Goal: Task Accomplishment & Management: Manage account settings

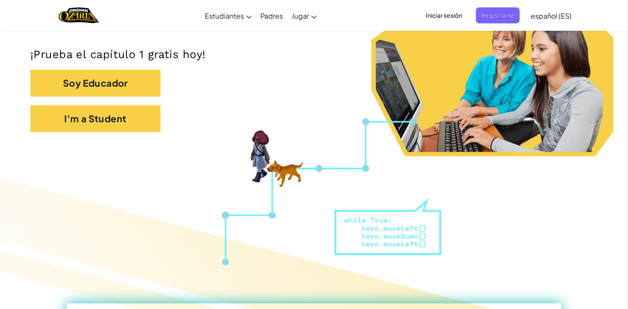
scroll to position [194, 0]
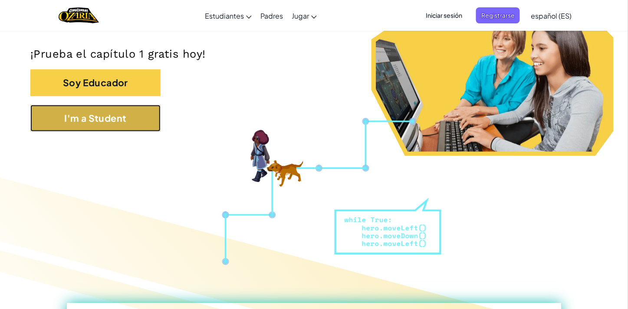
click at [98, 127] on button "I'm a Student" at bounding box center [95, 118] width 130 height 27
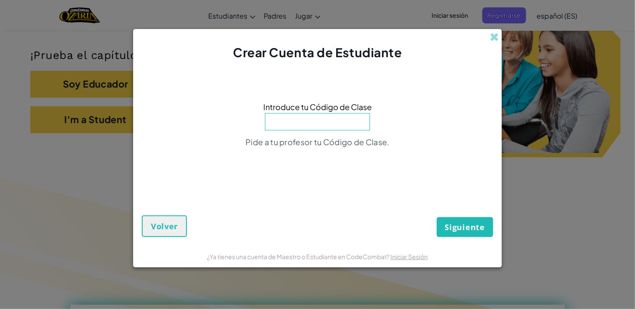
click at [331, 118] on input at bounding box center [317, 121] width 105 height 17
type input "DrinkBearBaby"
click at [457, 226] on span "Siguiente" at bounding box center [465, 227] width 40 height 10
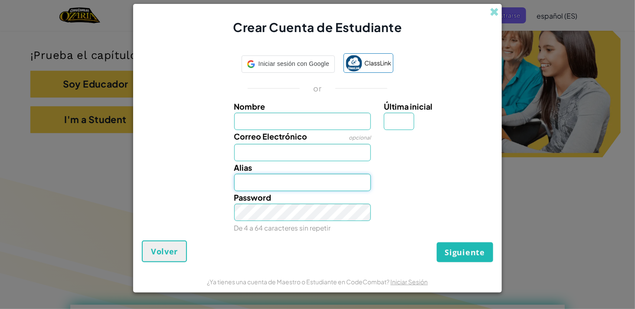
type input "[PERSON_NAME] =)="
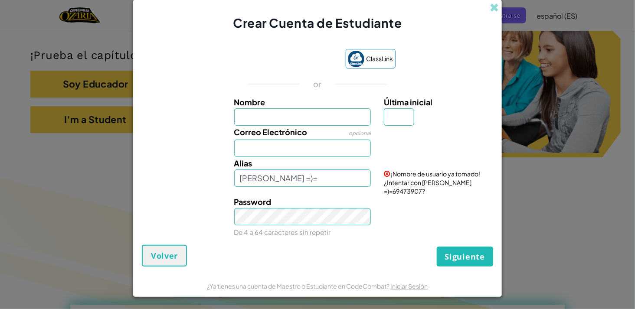
click at [308, 126] on input "Nombre" at bounding box center [302, 116] width 137 height 17
type input "[PERSON_NAME] =)"
type input "="
type input "1317049674@nsd.org"
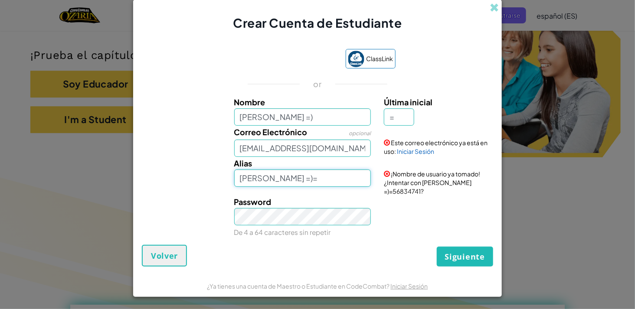
click at [320, 184] on input "[PERSON_NAME] =)=" at bounding box center [302, 178] width 137 height 17
type input "[PERSON_NAME] =)"
click at [467, 259] on button "Siguiente" at bounding box center [465, 257] width 56 height 20
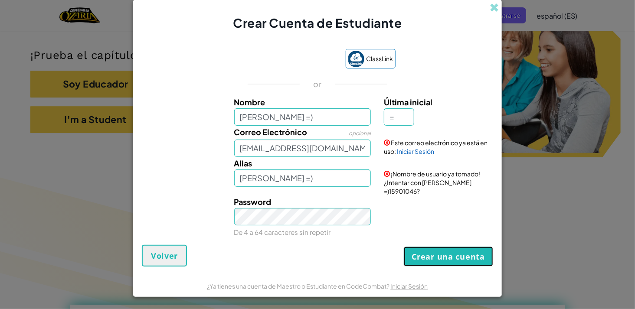
click at [467, 259] on button "Crear una cuenta" at bounding box center [448, 257] width 89 height 20
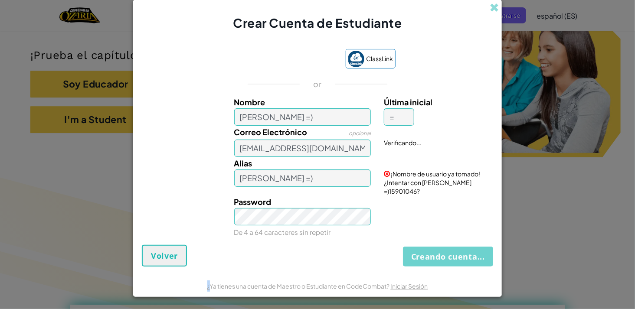
click at [467, 259] on div "Creando cuenta... Volver" at bounding box center [317, 256] width 351 height 22
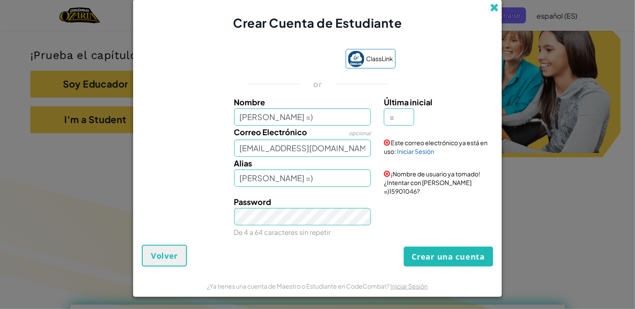
click at [493, 6] on span at bounding box center [494, 7] width 9 height 9
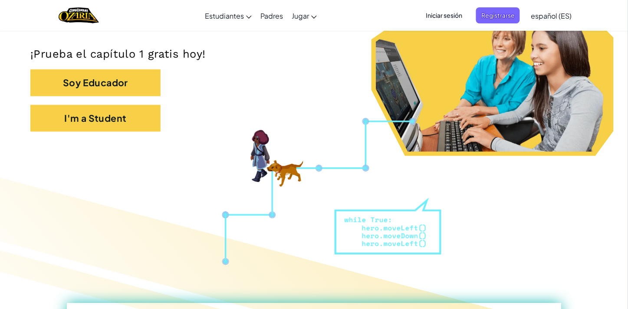
click at [373, 15] on div "Cambiar modo de navegación Estudiantes Crear Cuenta Gratis. Soluciones para esc…" at bounding box center [314, 15] width 632 height 31
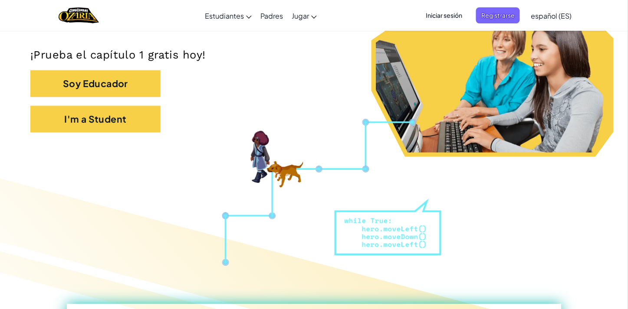
click at [362, 50] on p "¡Prueba el capítulo 1 gratis hoy!" at bounding box center [313, 55] width 567 height 14
click at [445, 9] on span "Iniciar sesión" at bounding box center [443, 15] width 47 height 16
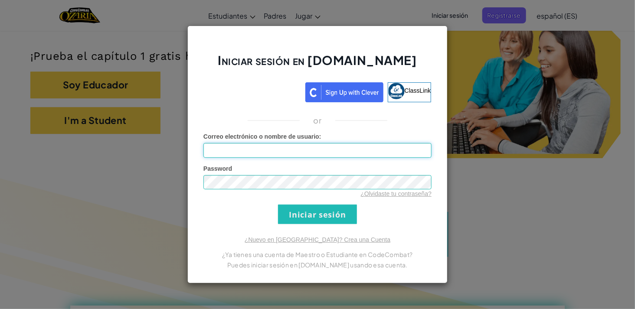
type input "[PERSON_NAME] =)"
click at [311, 209] on input "Iniciar sesión" at bounding box center [317, 215] width 79 height 20
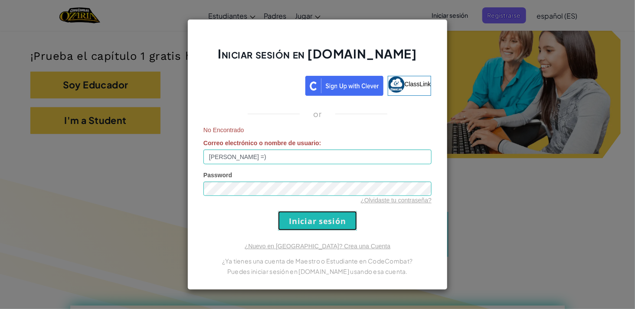
click at [314, 217] on input "Iniciar sesión" at bounding box center [317, 221] width 79 height 20
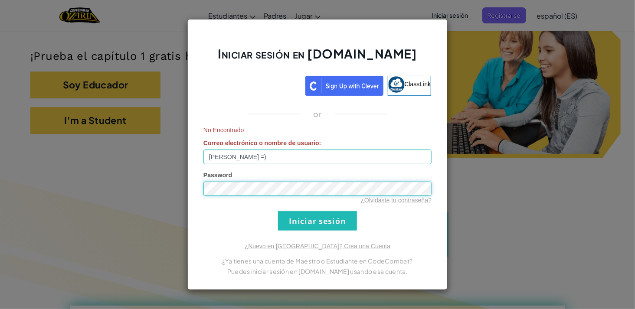
click at [160, 193] on div "Iniciar sesión en [DOMAIN_NAME] ClassLink or No Encontrado Correo electrónico o…" at bounding box center [317, 154] width 635 height 309
click at [401, 210] on form "No Encontrado Correo electrónico o nombre de usuario : [PERSON_NAME] =) Passwor…" at bounding box center [317, 178] width 228 height 105
click at [415, 202] on link "¿Olvidaste tu contraseña?" at bounding box center [396, 200] width 71 height 7
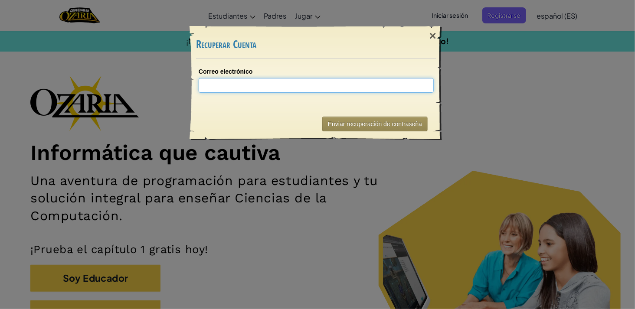
click at [377, 91] on input "Correo electrónico" at bounding box center [316, 85] width 235 height 15
type input "m"
type input "[EMAIL_ADDRESS][DOMAIN_NAME]"
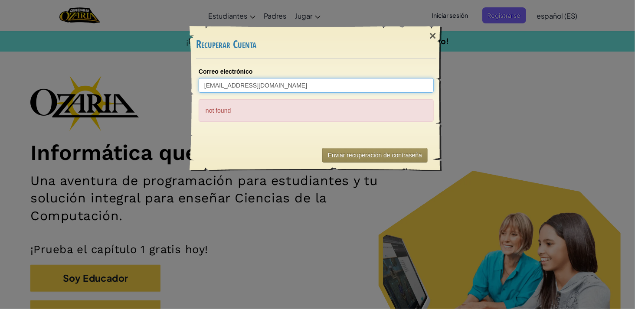
click at [304, 84] on input "[EMAIL_ADDRESS][DOMAIN_NAME]" at bounding box center [316, 85] width 235 height 15
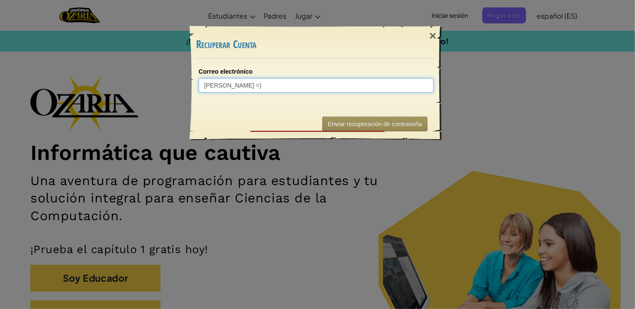
type input "[PERSON_NAME] =)"
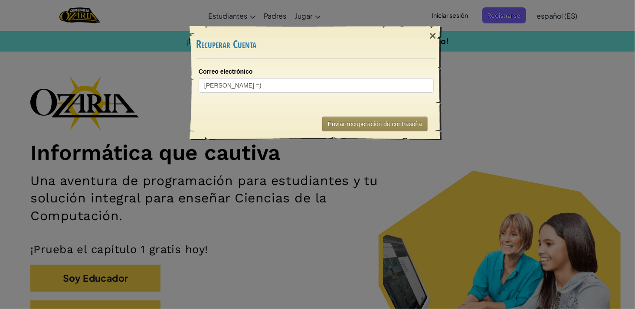
click at [361, 116] on div "Enviar recuperación de contraseña" at bounding box center [316, 124] width 240 height 32
click at [362, 123] on button "Enviar recuperación de contraseña" at bounding box center [374, 124] width 105 height 15
click at [435, 33] on div "×" at bounding box center [433, 35] width 20 height 25
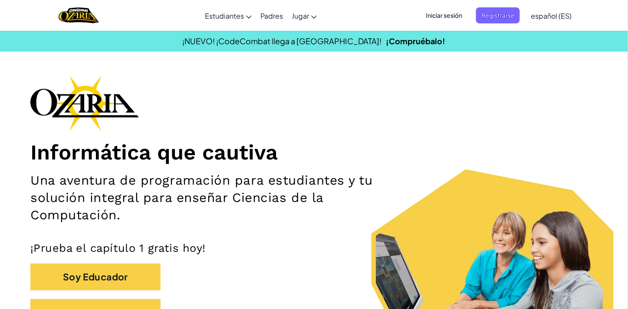
click at [449, 20] on span "Iniciar sesión" at bounding box center [443, 15] width 47 height 16
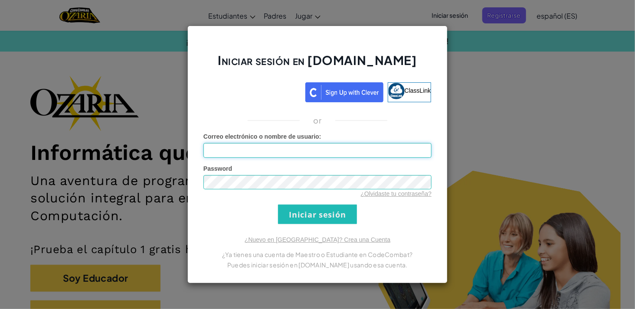
type input "[PERSON_NAME] =)"
click at [242, 145] on input "[PERSON_NAME] =)" at bounding box center [317, 150] width 228 height 15
click at [466, 78] on div "Iniciar sesión en [DOMAIN_NAME] ClassLink or Error desconocido. Correo electrón…" at bounding box center [317, 154] width 635 height 309
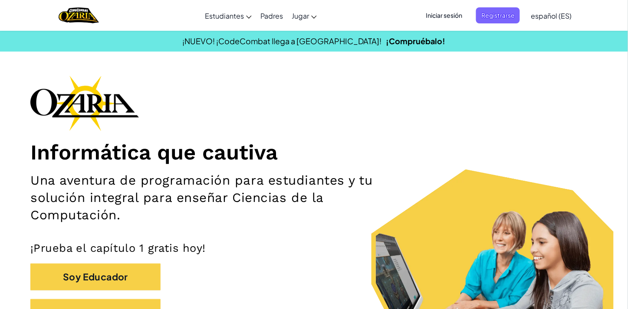
click at [454, 13] on span "Iniciar sesión" at bounding box center [443, 15] width 47 height 16
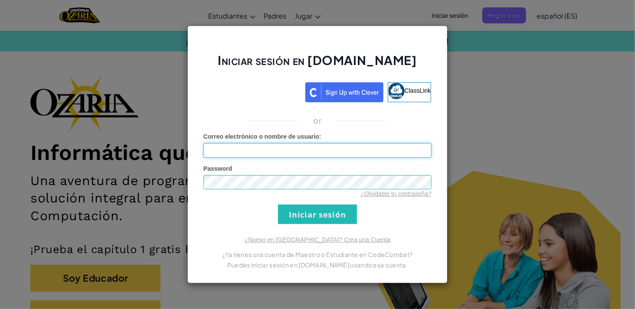
type input "[PERSON_NAME] =)"
click at [383, 191] on link "¿Olvidaste tu contraseña?" at bounding box center [396, 193] width 71 height 7
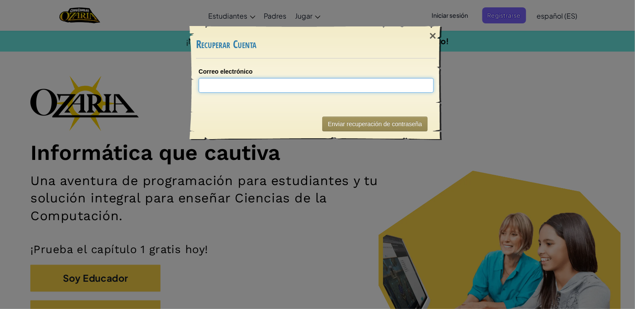
type input "v"
paste input "[PERSON_NAME] =)"
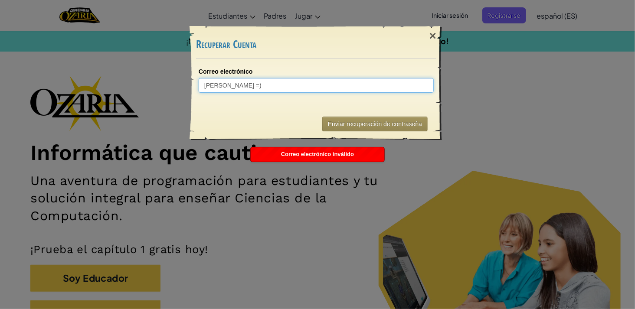
click at [301, 79] on input "[PERSON_NAME] =)" at bounding box center [316, 85] width 235 height 15
click at [301, 80] on input "[PERSON_NAME] =)" at bounding box center [316, 85] width 235 height 15
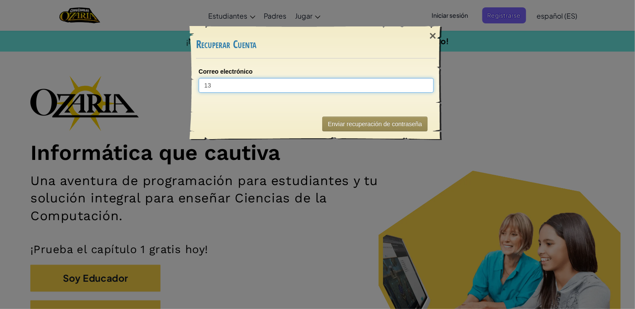
type input "[EMAIL_ADDRESS][DOMAIN_NAME]"
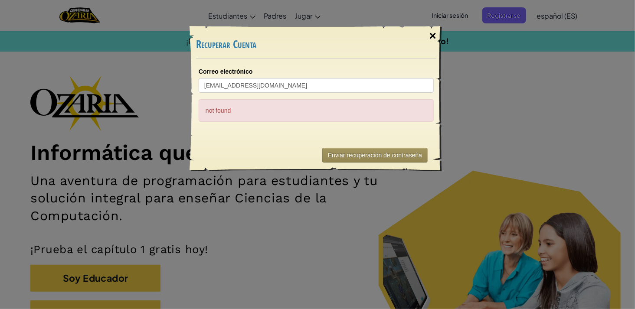
click at [431, 33] on div "×" at bounding box center [433, 35] width 20 height 25
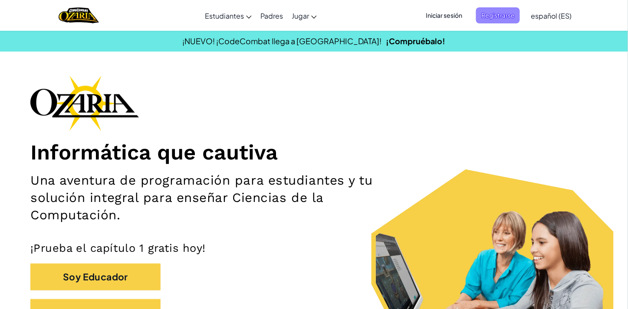
click at [495, 17] on span "Registrarse" at bounding box center [498, 15] width 44 height 16
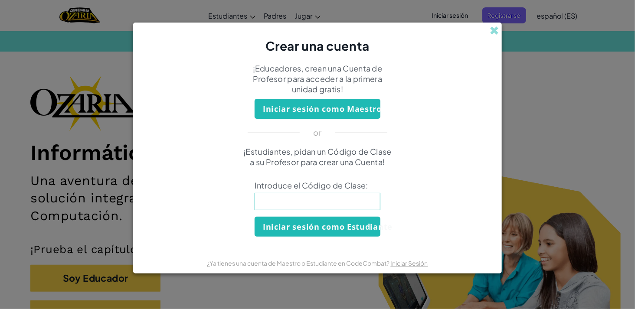
click at [345, 207] on input at bounding box center [318, 201] width 126 height 17
type input "DrinkBearBaby"
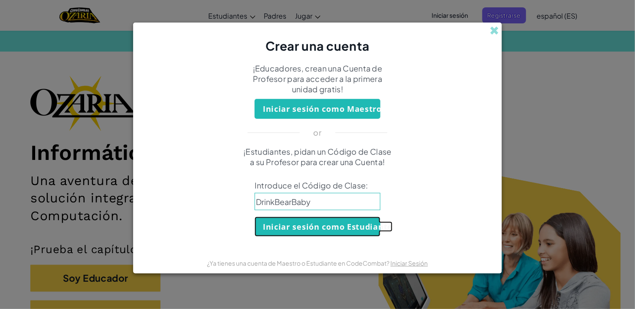
click at [322, 228] on button "Iniciar sesión como Estudiante" at bounding box center [318, 227] width 126 height 20
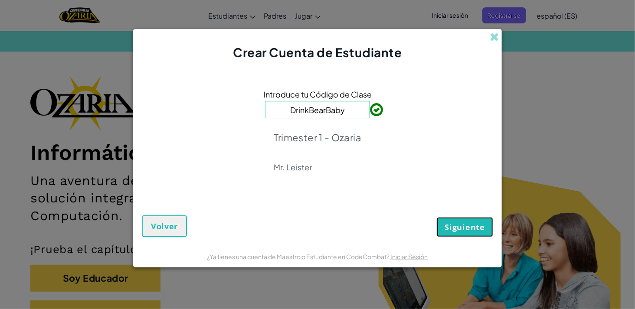
click at [461, 222] on span "Siguiente" at bounding box center [465, 227] width 40 height 10
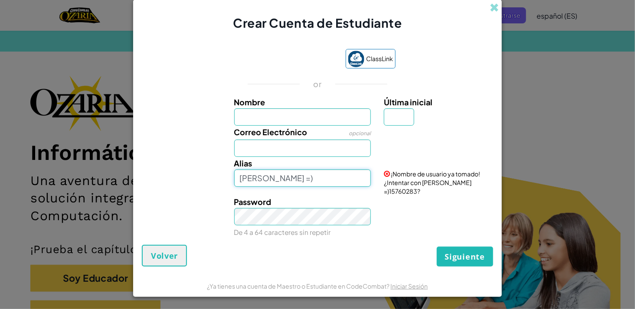
click at [307, 180] on input "[PERSON_NAME] =)" at bounding box center [302, 178] width 137 height 17
type input "c"
type input "[PERSON_NAME] =)"
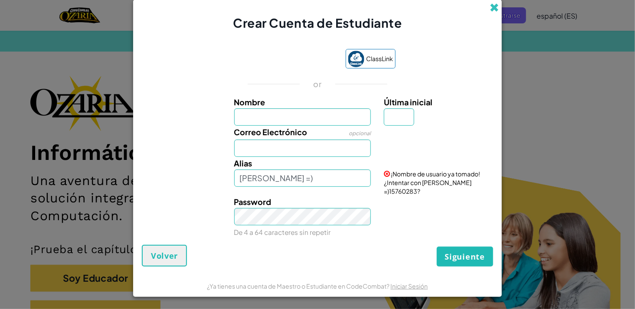
click at [497, 12] on span at bounding box center [494, 7] width 9 height 9
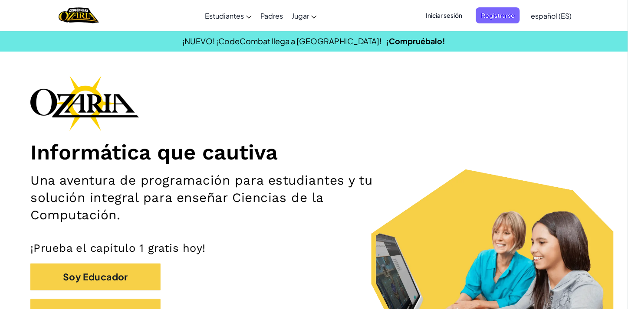
click at [441, 14] on span "Iniciar sesión" at bounding box center [443, 15] width 47 height 16
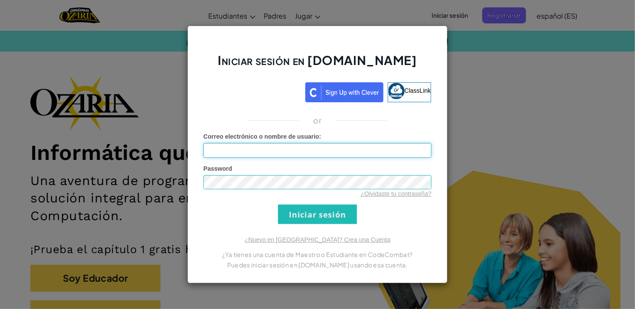
type input "[PERSON_NAME] =)"
click at [382, 192] on link "¿Olvidaste tu contraseña?" at bounding box center [396, 193] width 71 height 7
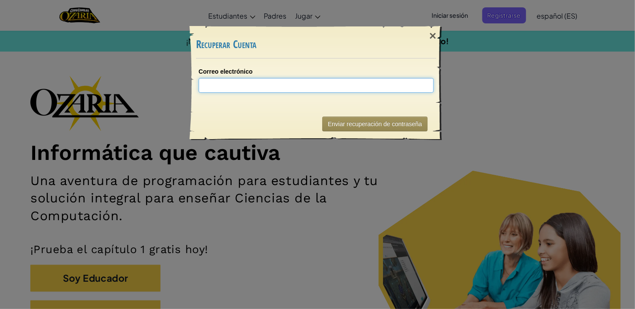
paste input "[PERSON_NAME] =)"
type input "[PERSON_NAME] =)"
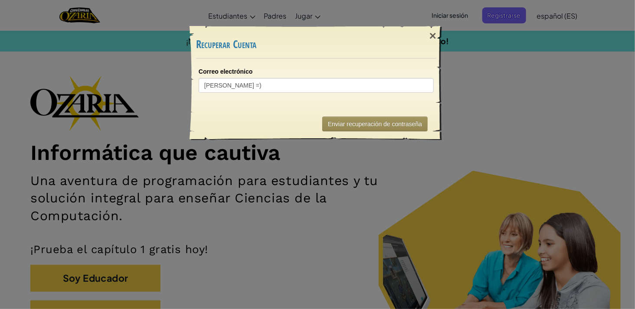
click at [391, 66] on div "Correo electrónico [PERSON_NAME] =)" at bounding box center [316, 83] width 252 height 49
click at [415, 125] on button "Enviar recuperación de contraseña" at bounding box center [374, 124] width 105 height 15
click at [435, 40] on div "×" at bounding box center [433, 35] width 20 height 25
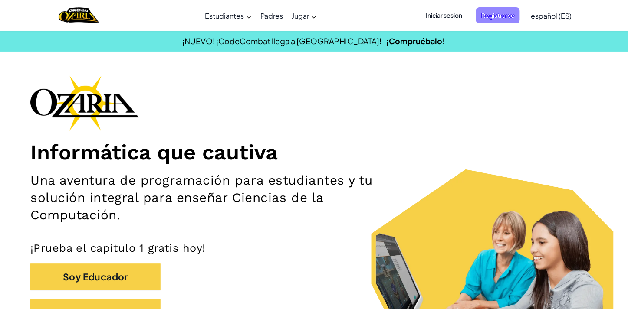
click at [499, 15] on span "Registrarse" at bounding box center [498, 15] width 44 height 16
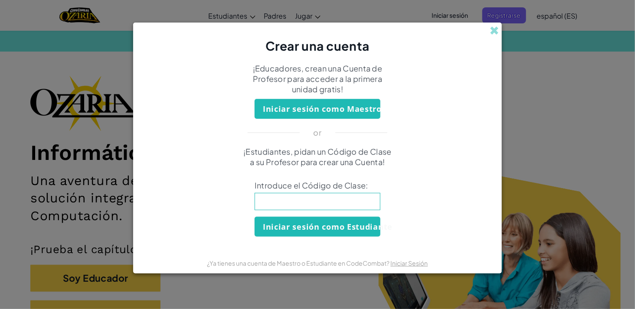
click at [521, 76] on div "Crear una cuenta ¡Educadores, crean una Cuenta de Profesor para acceder a la pr…" at bounding box center [317, 154] width 635 height 309
click at [492, 34] on span at bounding box center [494, 30] width 9 height 9
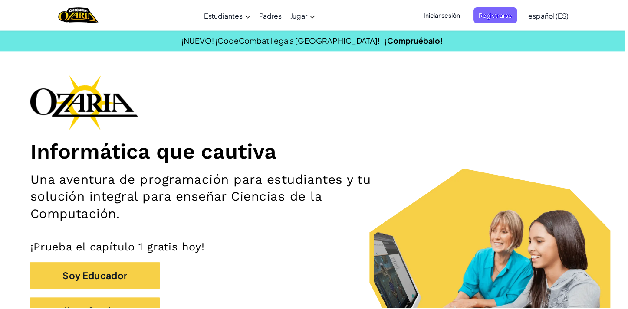
click at [460, 22] on span "Iniciar sesión" at bounding box center [443, 15] width 47 height 16
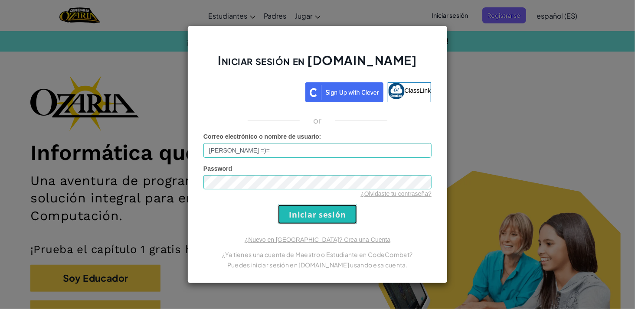
click at [328, 220] on input "Iniciar sesión" at bounding box center [317, 215] width 79 height 20
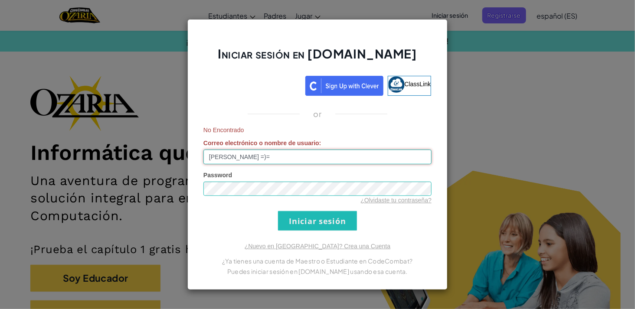
click at [255, 158] on input "[PERSON_NAME] =)=" at bounding box center [317, 157] width 228 height 15
type input "MarianaP12345"
click at [292, 220] on input "Iniciar sesión" at bounding box center [317, 221] width 79 height 20
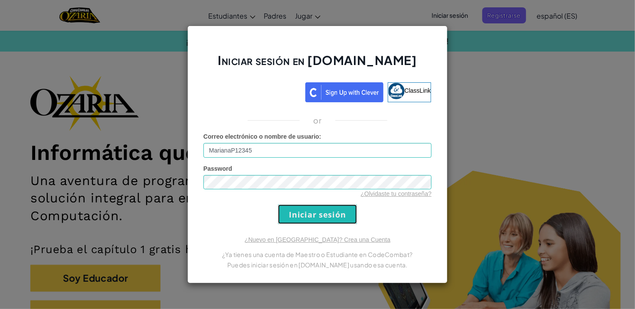
click at [293, 223] on input "Iniciar sesión" at bounding box center [317, 215] width 79 height 20
